Goal: Information Seeking & Learning: Learn about a topic

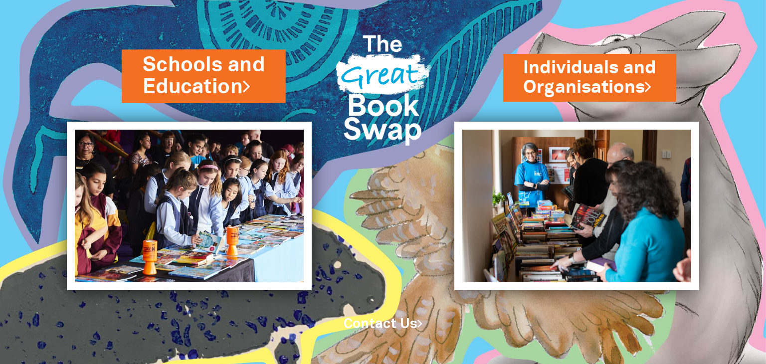
drag, startPoint x: 206, startPoint y: 70, endPoint x: 207, endPoint y: 65, distance: 5.6
click at [207, 65] on link "Schools and Education" at bounding box center [204, 76] width 122 height 50
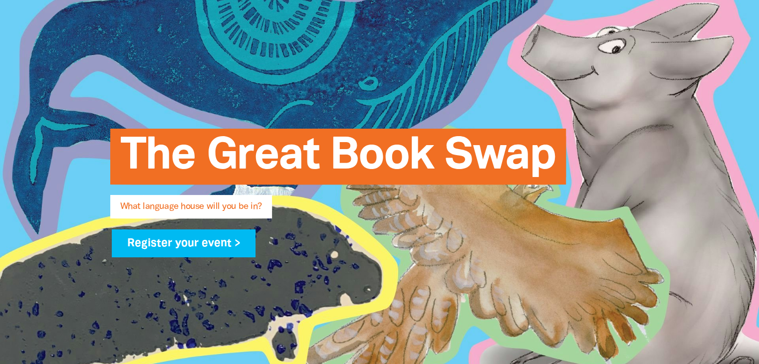
click at [208, 217] on span "What language house will you be in?" at bounding box center [191, 211] width 142 height 16
click at [178, 196] on div "The Great Book Swap What language house will you be in? Register your event >" at bounding box center [379, 188] width 569 height 216
click at [190, 211] on span "What language house will you be in?" at bounding box center [191, 211] width 142 height 16
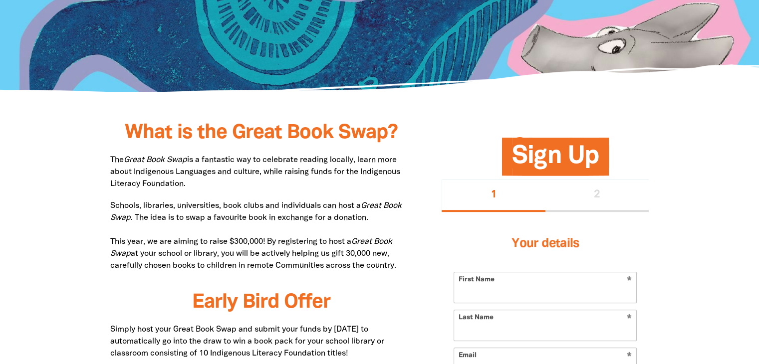
scroll to position [409, 0]
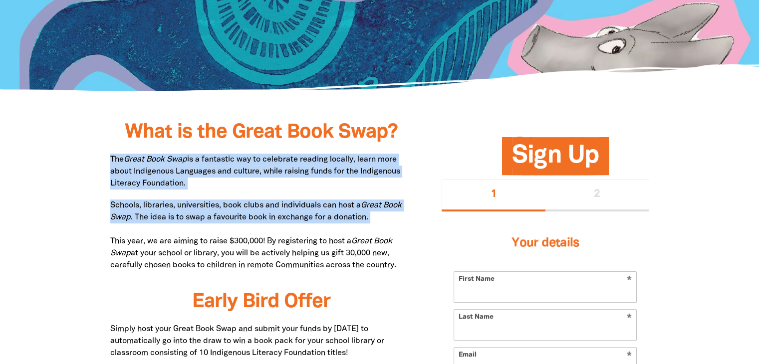
drag, startPoint x: 94, startPoint y: 147, endPoint x: 234, endPoint y: 232, distance: 163.4
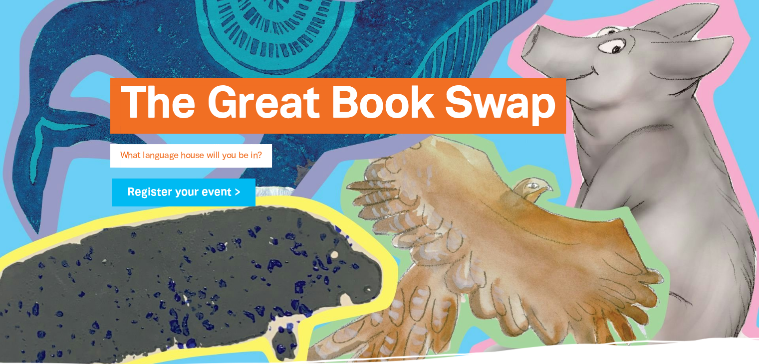
click at [300, 286] on div "The Great Book Swap What language house will you be in? Register your event >" at bounding box center [379, 137] width 599 height 456
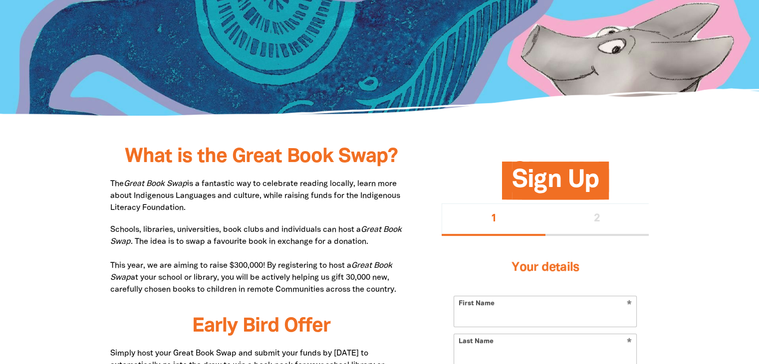
scroll to position [384, 0]
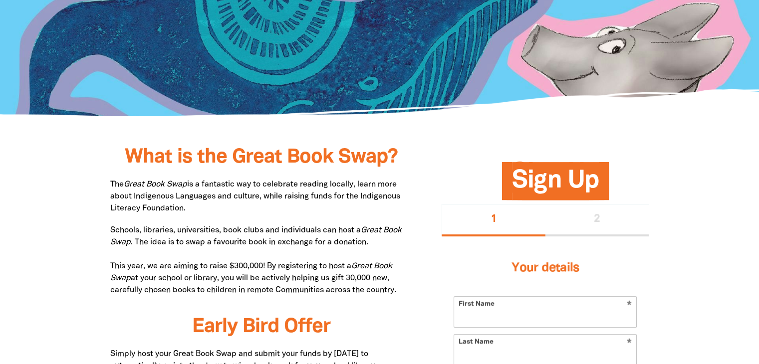
click at [216, 275] on p "Schools, libraries, universities, book clubs and individuals can host a Great B…" at bounding box center [261, 261] width 302 height 72
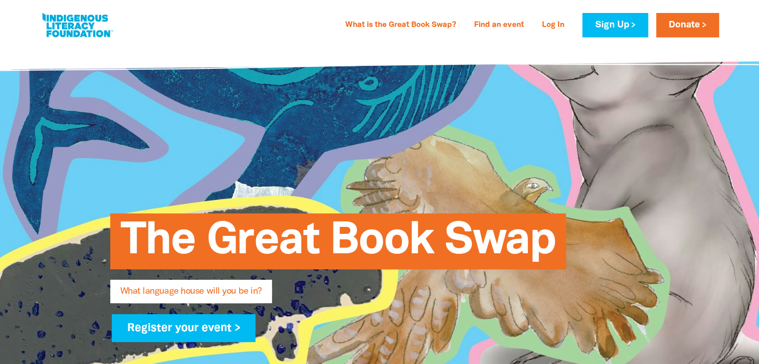
scroll to position [1, 0]
